Goal: Information Seeking & Learning: Find specific fact

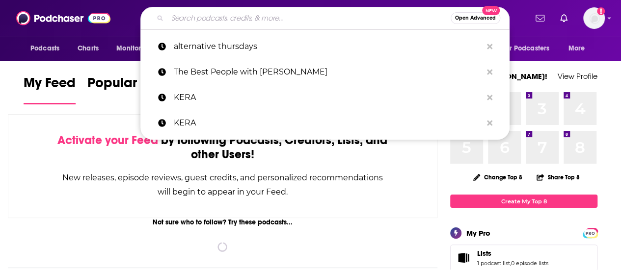
click at [200, 22] on input "Search podcasts, credits, & more..." at bounding box center [308, 18] width 283 height 16
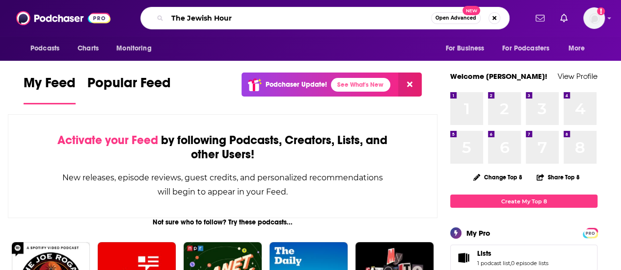
type input "The Jewish Hour"
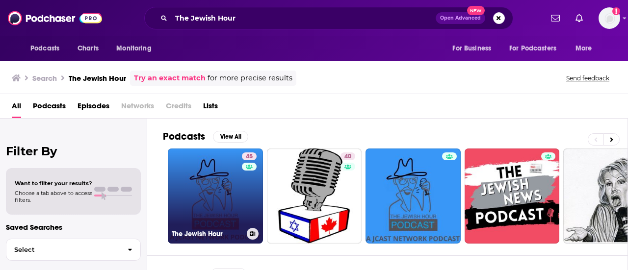
click at [219, 211] on link "45 The [DEMOGRAPHIC_DATA] Hour" at bounding box center [215, 196] width 95 height 95
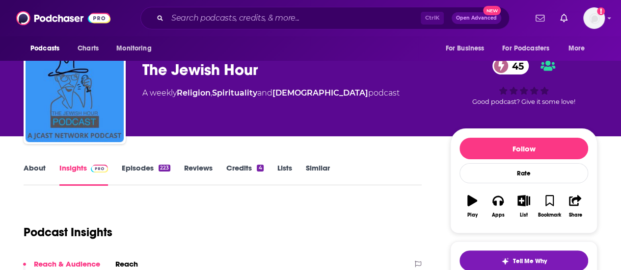
scroll to position [3, 0]
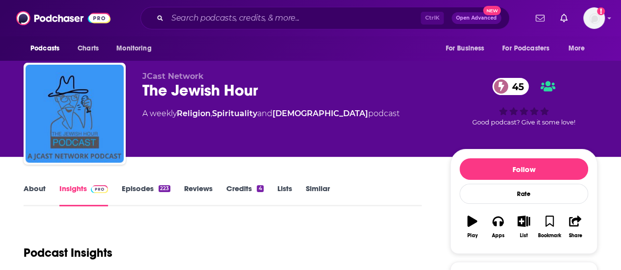
click at [35, 187] on link "About" at bounding box center [35, 195] width 22 height 23
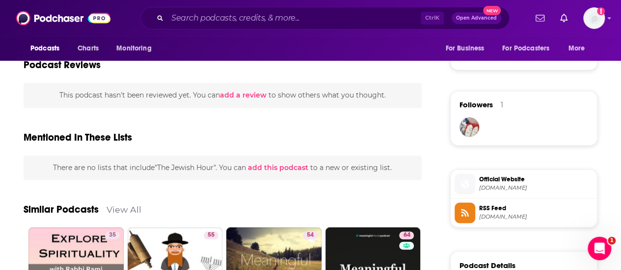
scroll to position [668, 0]
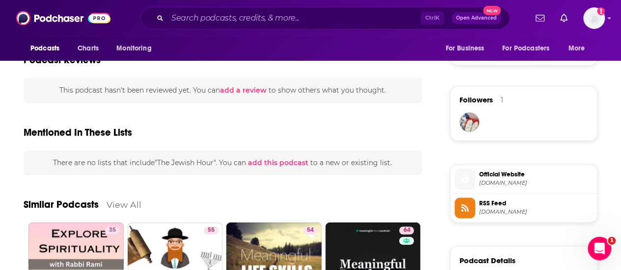
click at [493, 176] on span "Official Website" at bounding box center [536, 174] width 114 height 9
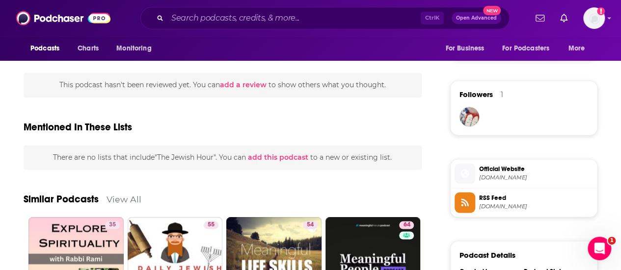
scroll to position [329, 0]
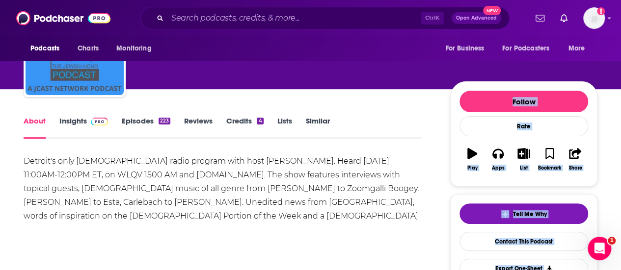
scroll to position [56, 0]
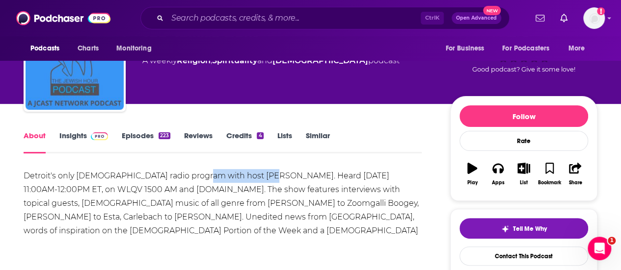
drag, startPoint x: 268, startPoint y: 176, endPoint x: 199, endPoint y: 173, distance: 68.8
click at [199, 173] on div "Detroit's only [DEMOGRAPHIC_DATA] radio program with host [PERSON_NAME]. Heard …" at bounding box center [223, 210] width 398 height 82
copy div "[PERSON_NAME]"
click at [108, 183] on div "Detroit's only [DEMOGRAPHIC_DATA] radio program with host [PERSON_NAME]. Heard …" at bounding box center [223, 210] width 398 height 82
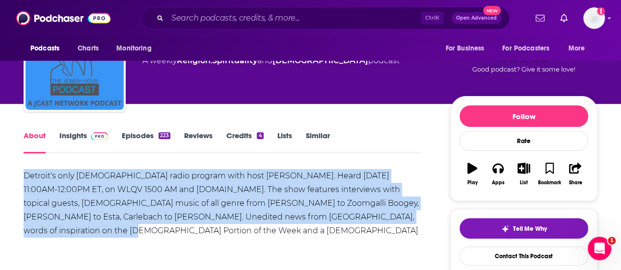
drag, startPoint x: 25, startPoint y: 175, endPoint x: 387, endPoint y: 222, distance: 365.6
click at [387, 222] on div "Detroit's only [DEMOGRAPHIC_DATA] radio program with host [PERSON_NAME]. Heard …" at bounding box center [223, 210] width 398 height 82
copy div "Detroit's only [DEMOGRAPHIC_DATA] radio program with host [PERSON_NAME]. Heard …"
